Goal: Navigation & Orientation: Find specific page/section

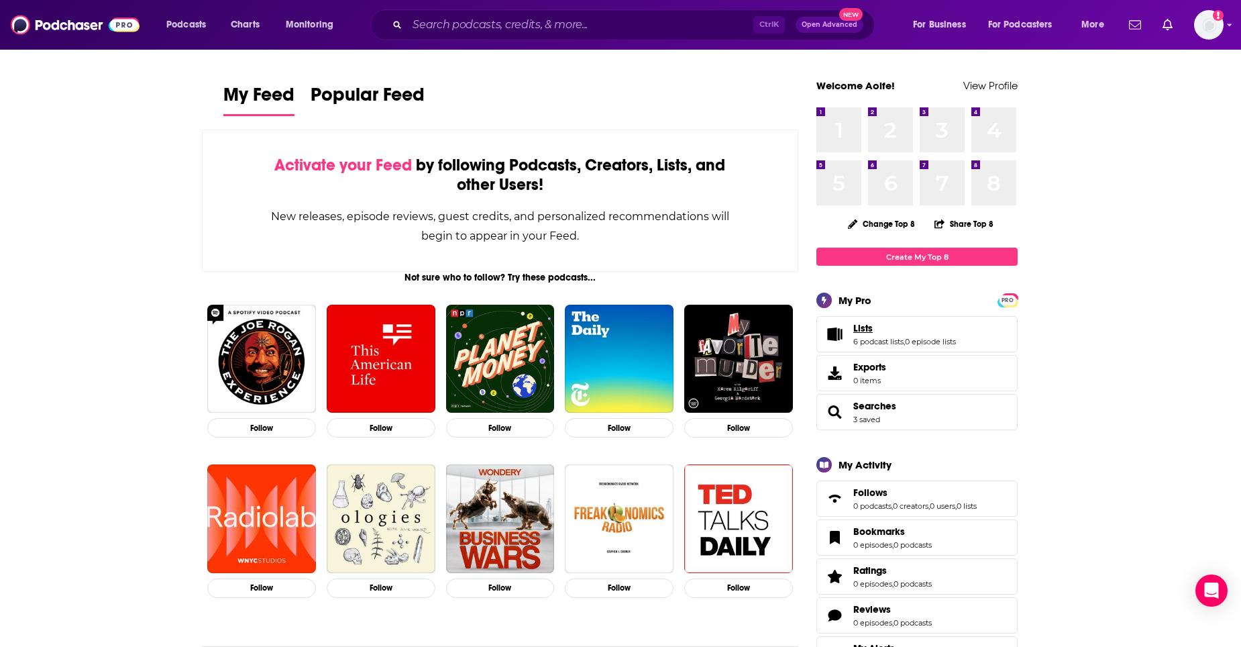
click at [869, 332] on span "Lists" at bounding box center [862, 328] width 19 height 12
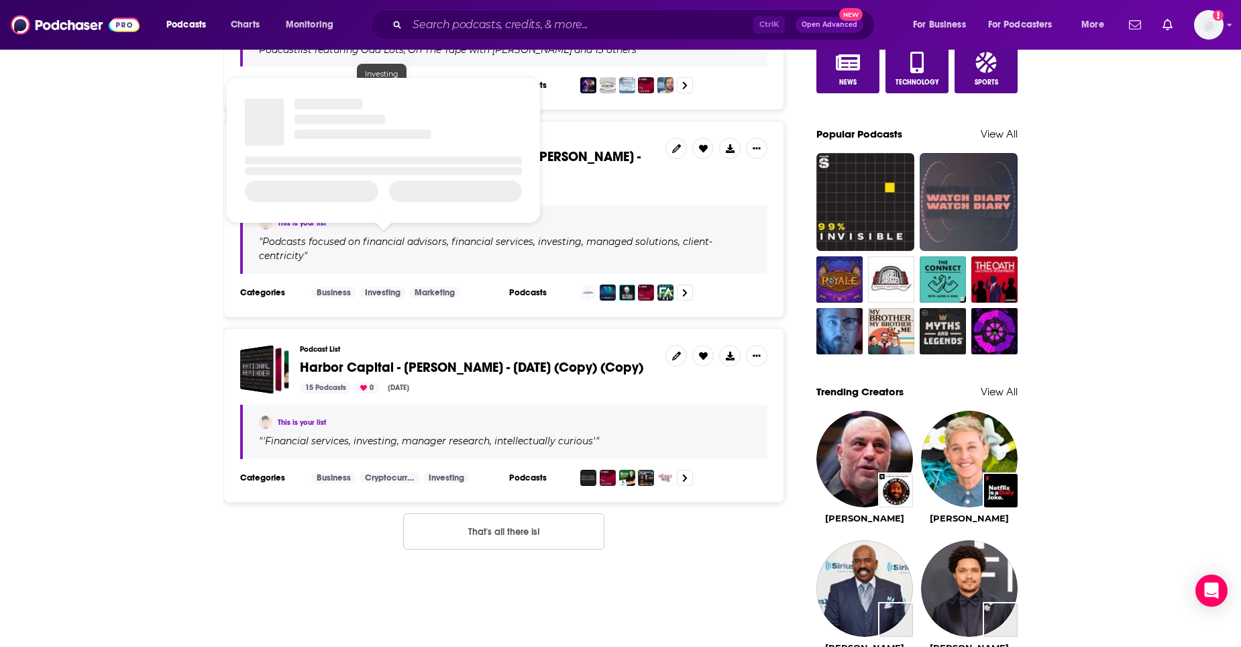
scroll to position [872, 0]
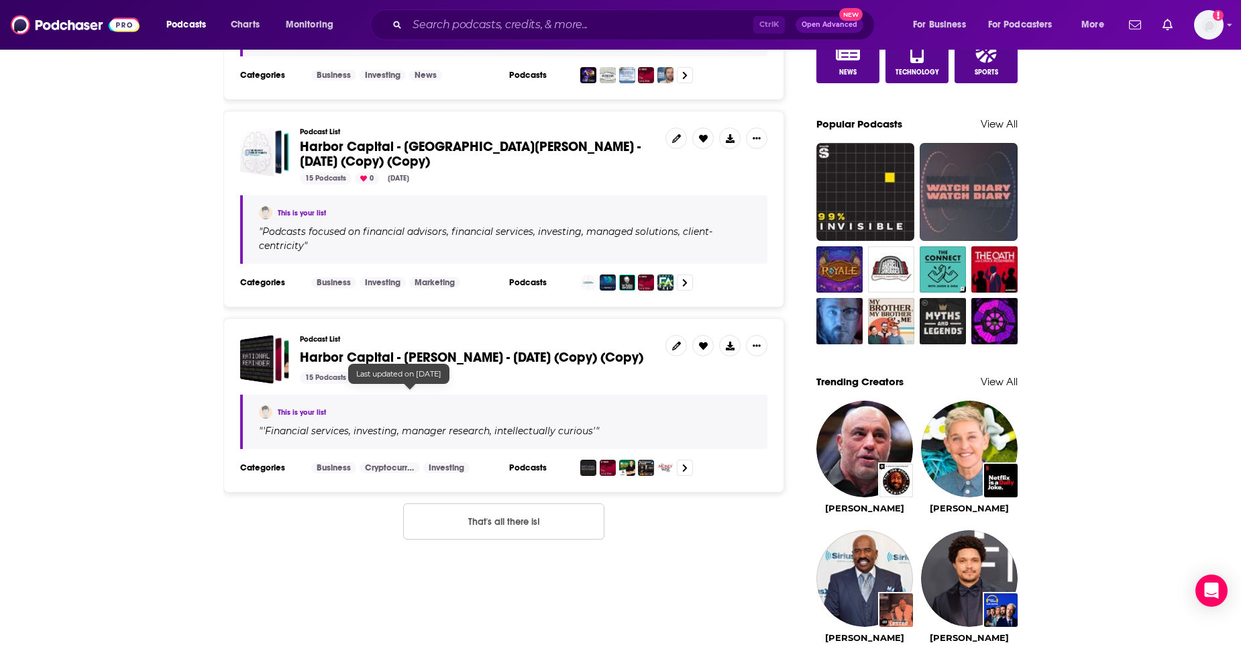
click at [449, 370] on div "Last updated on [DATE]" at bounding box center [398, 374] width 101 height 20
click at [466, 364] on span "Harbor Capital - [PERSON_NAME] - [DATE] (Copy) (Copy)" at bounding box center [471, 357] width 343 height 17
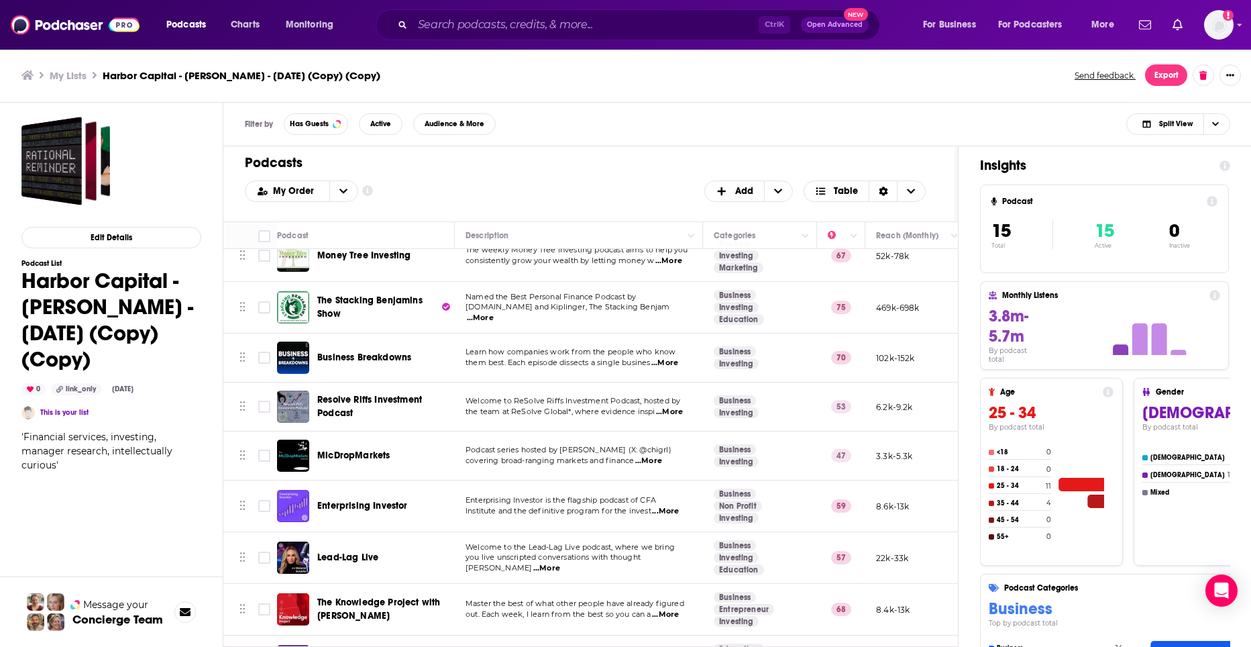
scroll to position [382, 0]
